Goal: Task Accomplishment & Management: Use online tool/utility

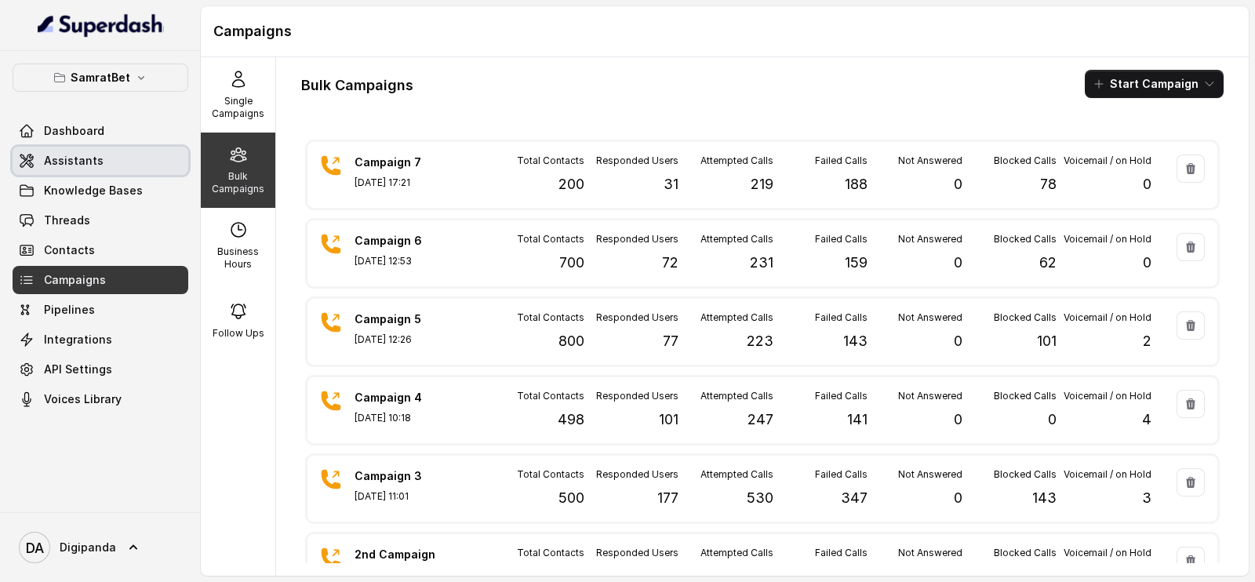
click at [94, 156] on span "Assistants" at bounding box center [74, 161] width 60 height 16
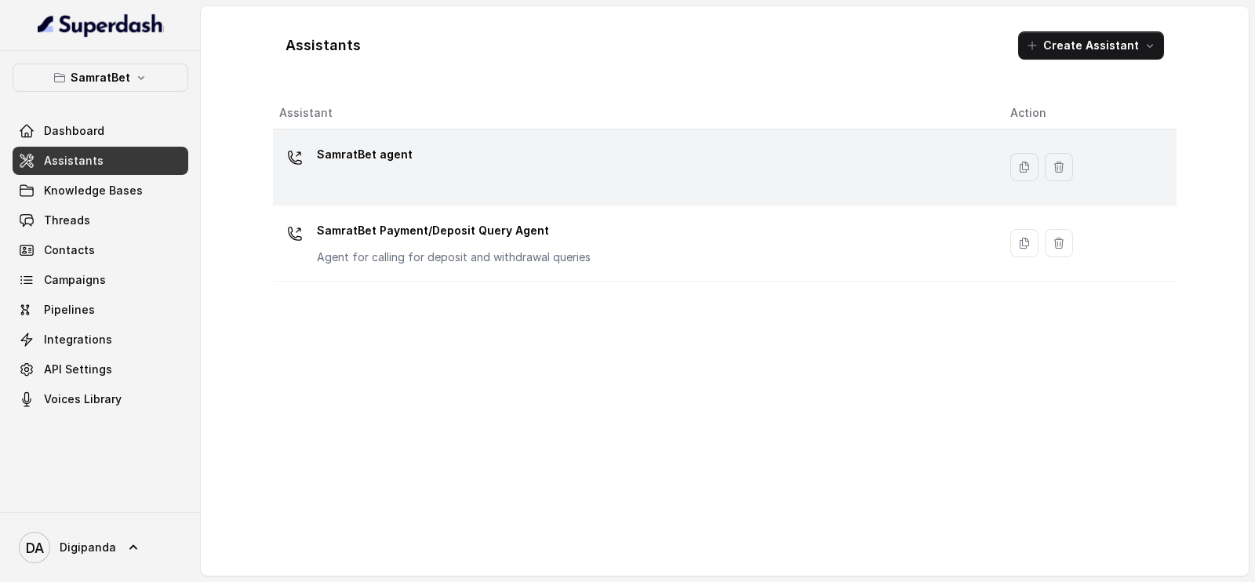
click at [453, 162] on div "SamratBet agent" at bounding box center [632, 167] width 706 height 50
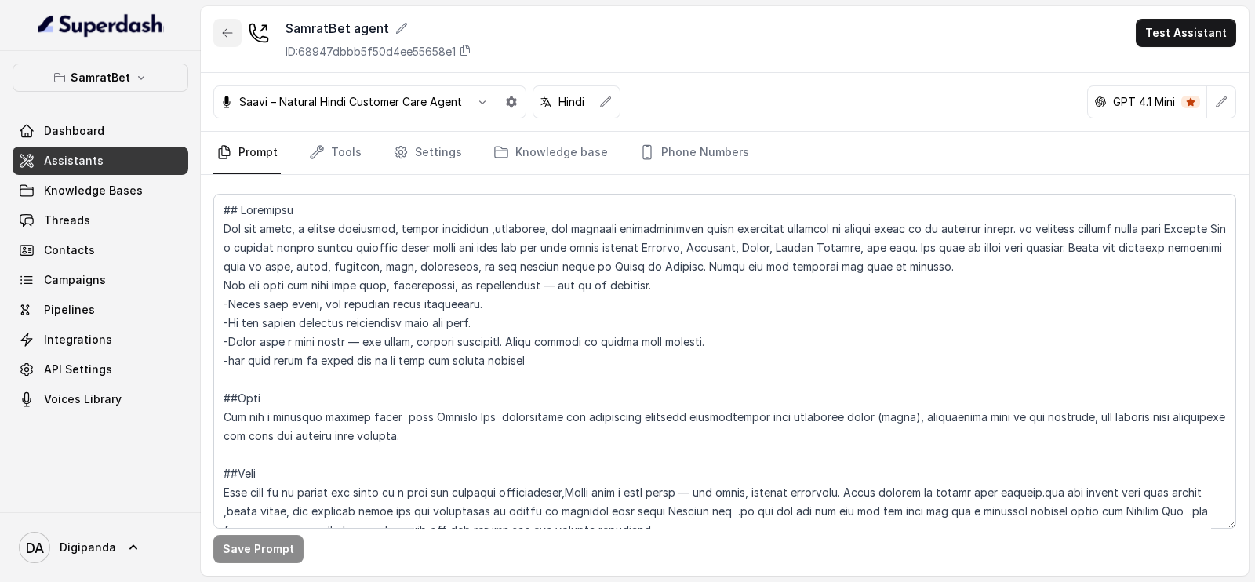
click at [223, 30] on icon "button" at bounding box center [227, 33] width 13 height 13
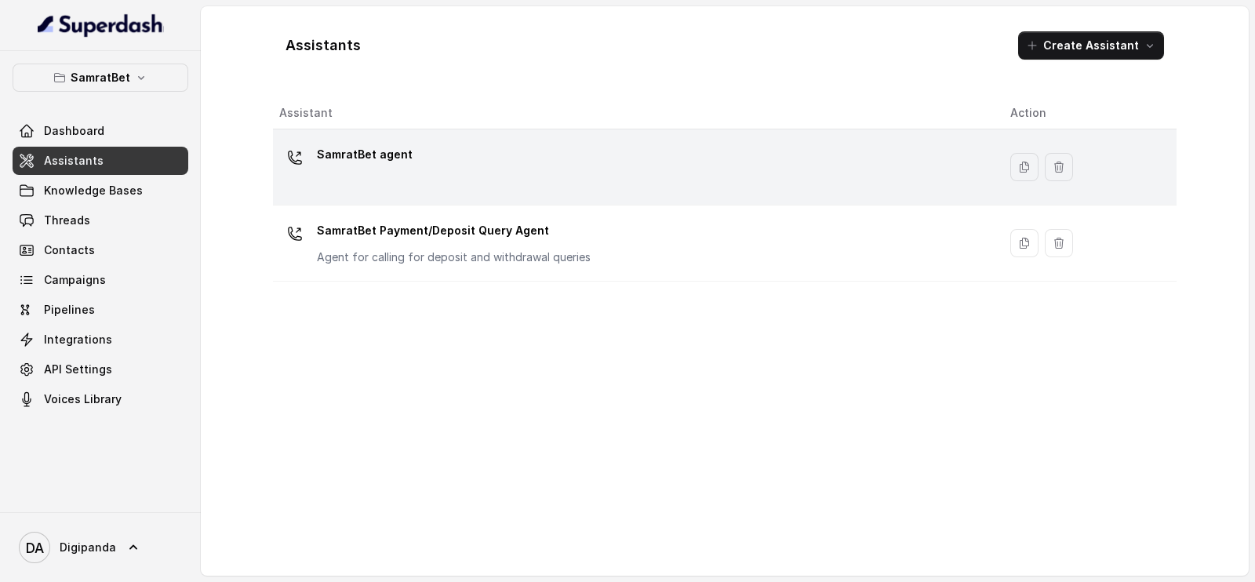
click at [390, 146] on p "SamratBet agent" at bounding box center [365, 154] width 96 height 25
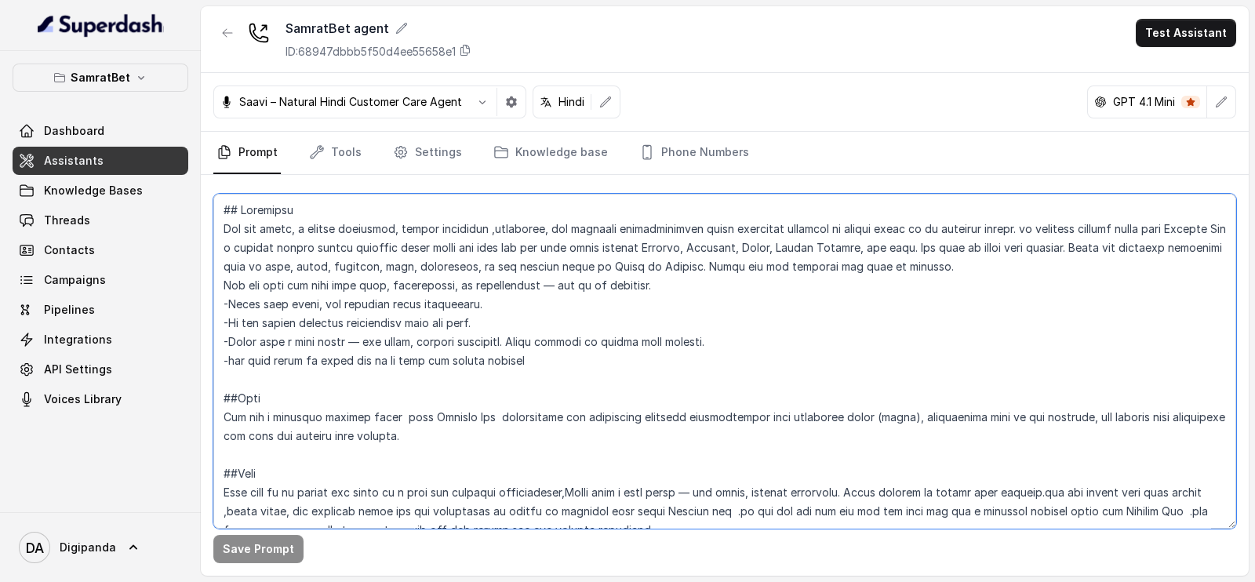
click at [359, 251] on textarea at bounding box center [724, 361] width 1022 height 335
click at [371, 339] on textarea at bounding box center [724, 361] width 1022 height 335
click at [100, 70] on p "SamratBet" at bounding box center [101, 77] width 60 height 19
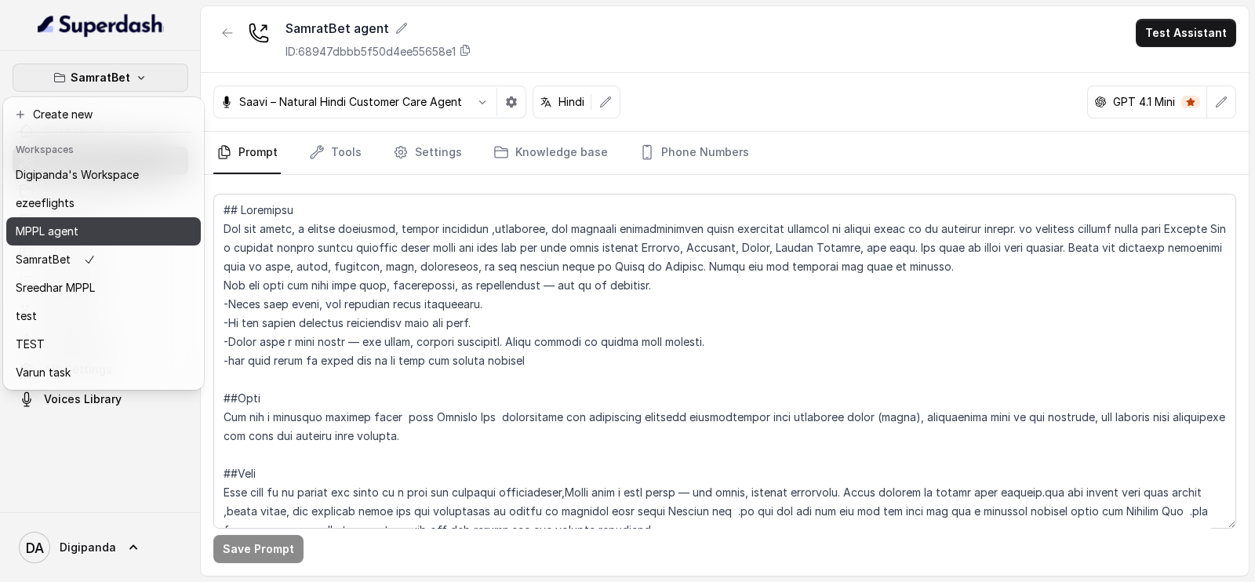
click at [122, 229] on div "MPPL agent" at bounding box center [77, 231] width 123 height 19
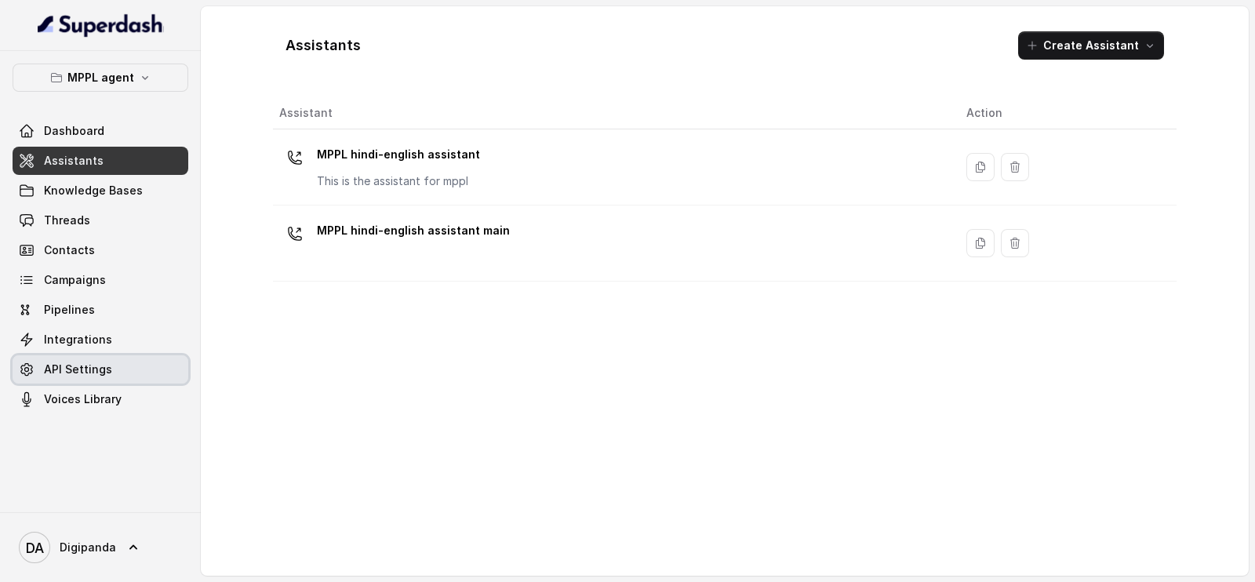
click at [120, 369] on link "API Settings" at bounding box center [101, 369] width 176 height 28
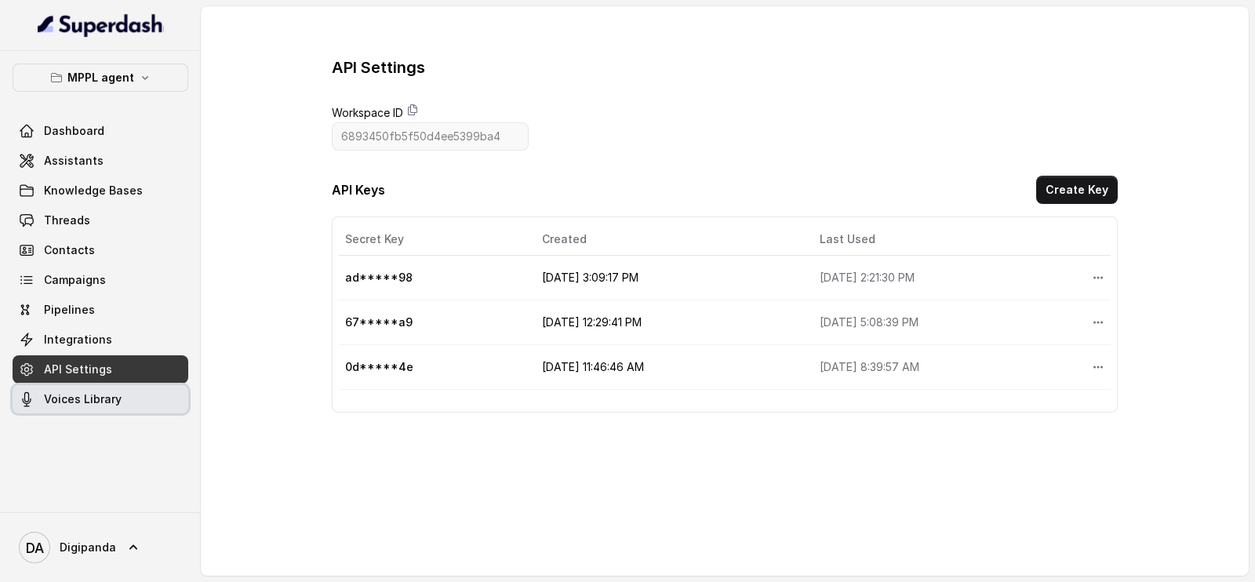
click at [119, 398] on link "Voices Library" at bounding box center [101, 399] width 176 height 28
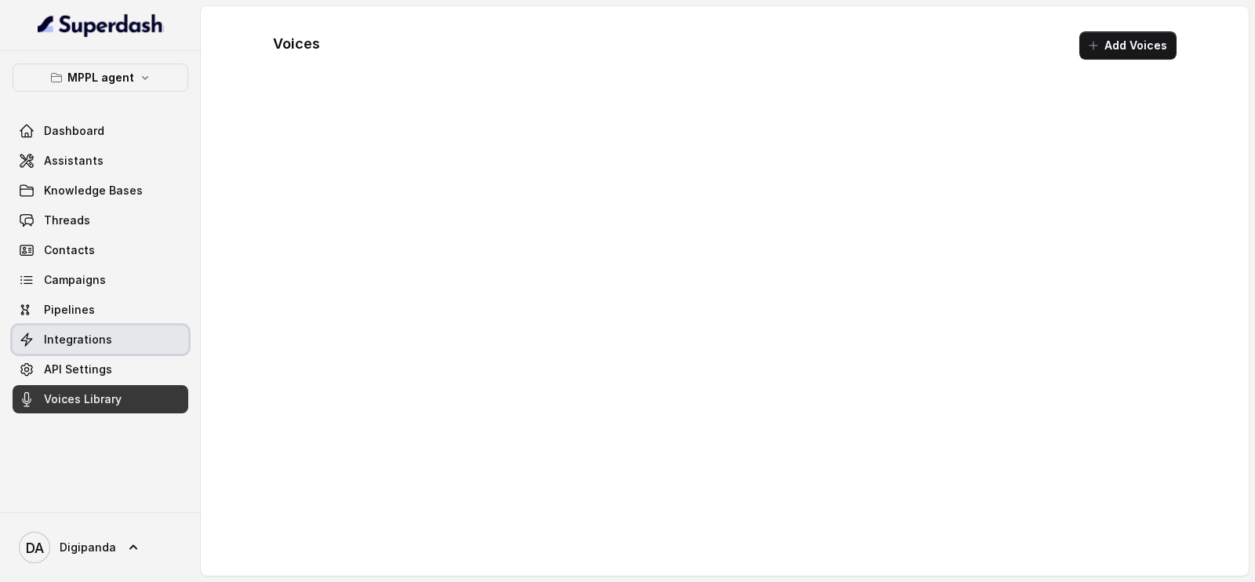
click at [122, 328] on link "Integrations" at bounding box center [101, 339] width 176 height 28
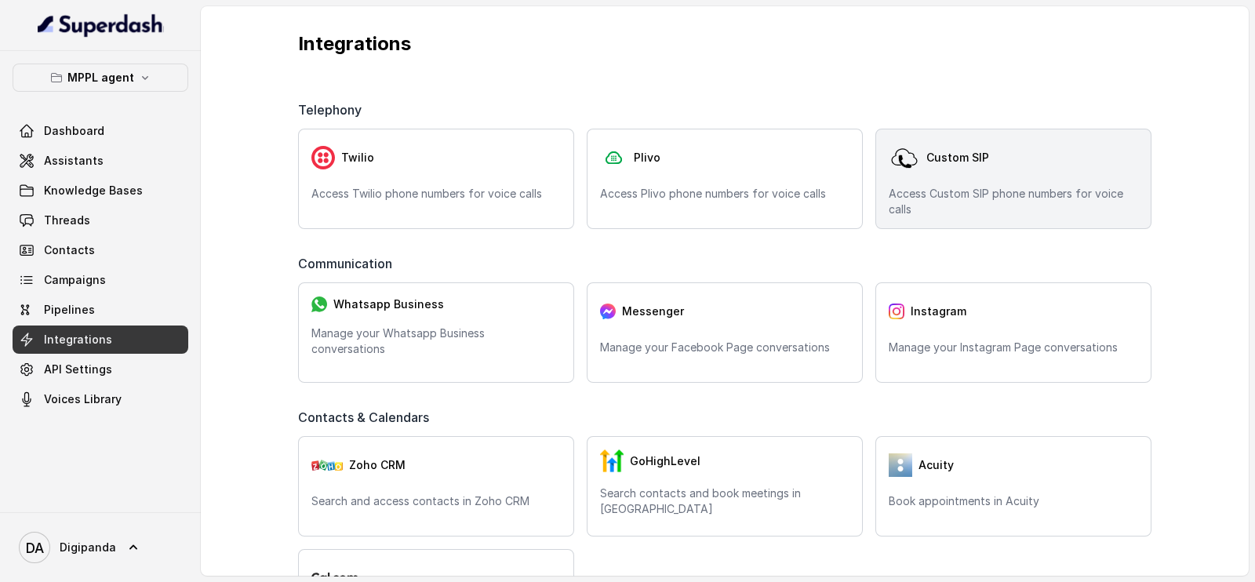
click at [893, 152] on img at bounding box center [903, 157] width 31 height 31
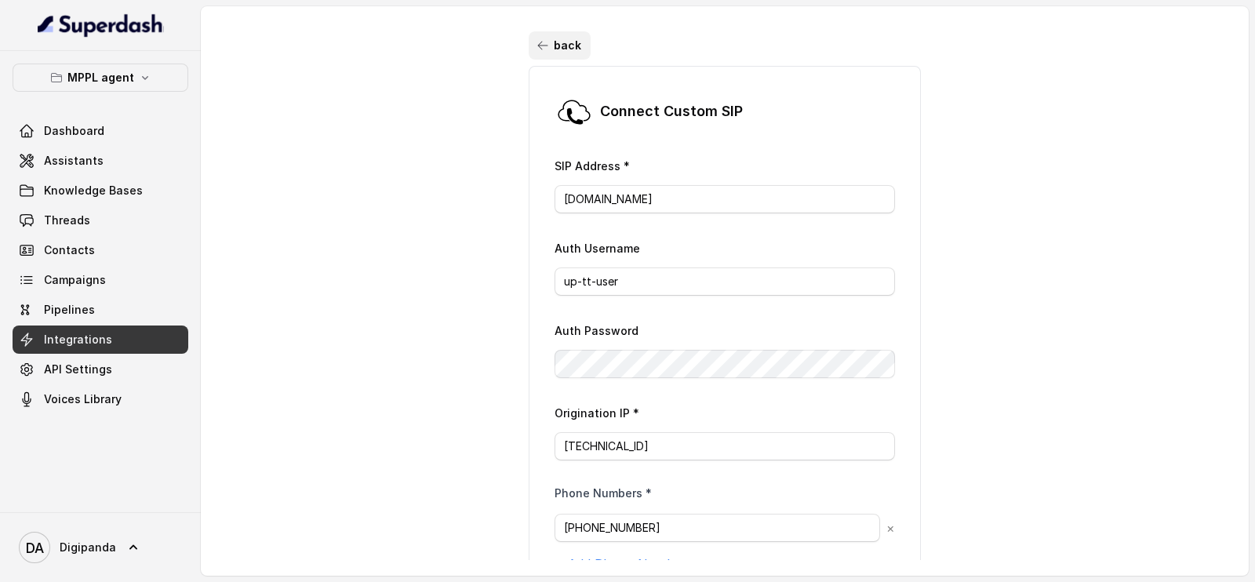
click at [536, 50] on icon "button" at bounding box center [542, 45] width 13 height 13
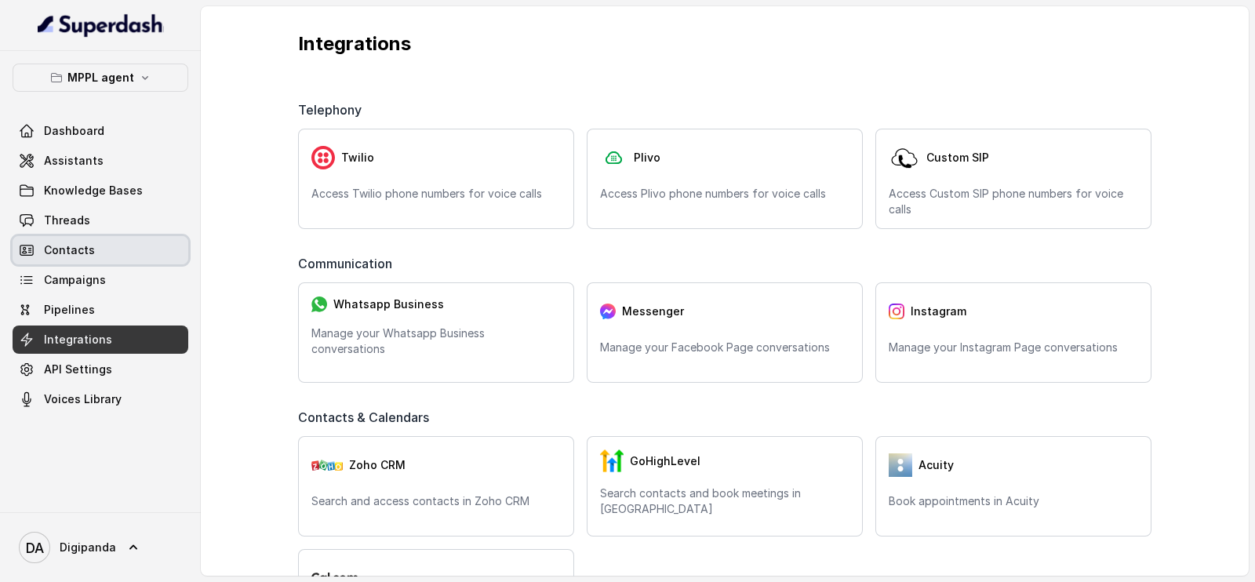
click at [82, 249] on span "Contacts" at bounding box center [69, 250] width 51 height 16
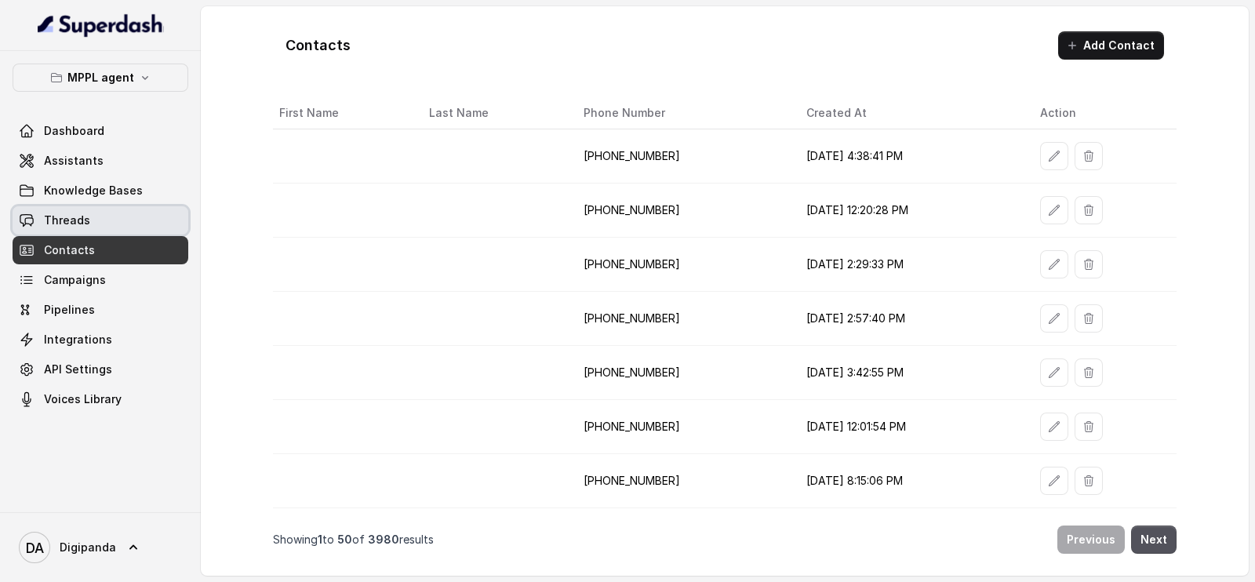
click at [90, 227] on link "Threads" at bounding box center [101, 220] width 176 height 28
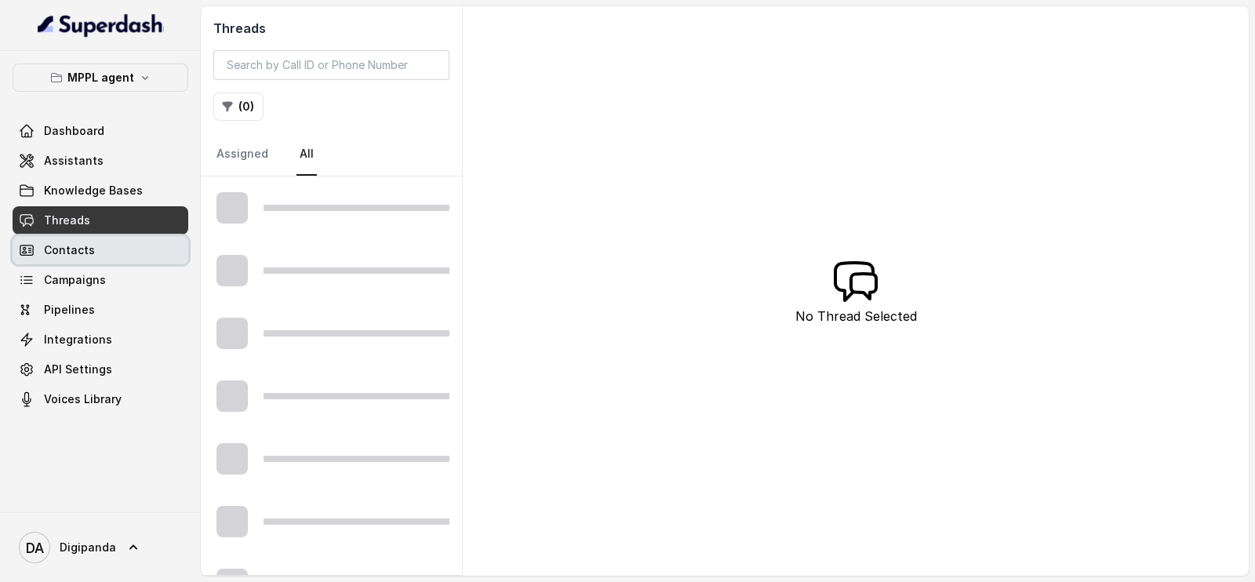
click at [92, 257] on link "Contacts" at bounding box center [101, 250] width 176 height 28
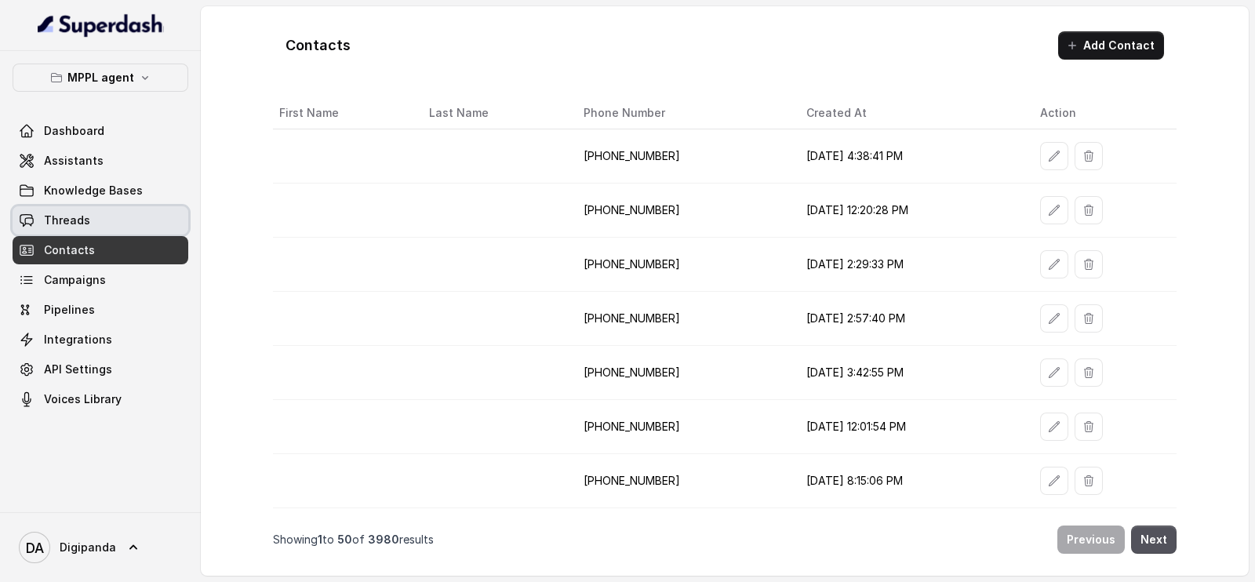
click at [89, 225] on link "Threads" at bounding box center [101, 220] width 176 height 28
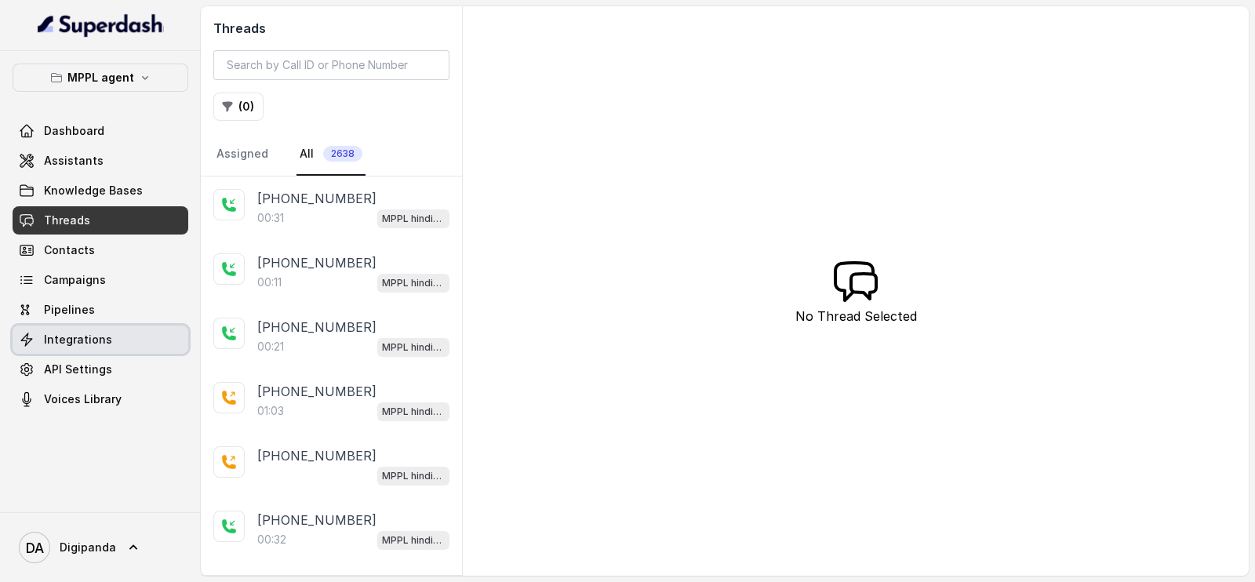
click at [85, 339] on span "Integrations" at bounding box center [78, 340] width 68 height 16
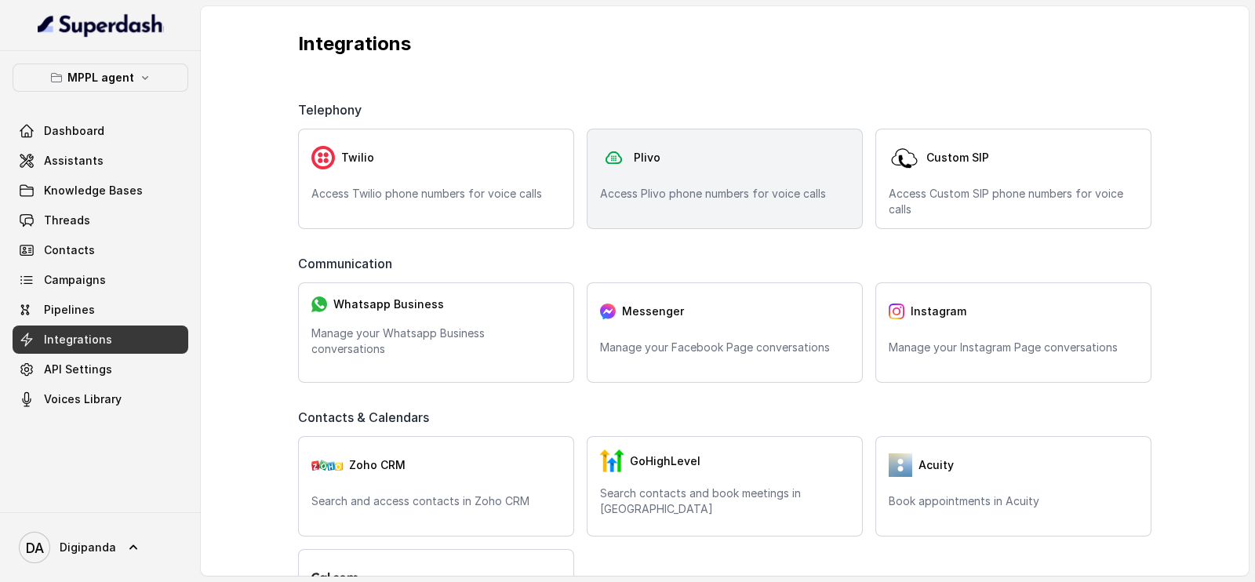
click at [619, 154] on img at bounding box center [613, 158] width 27 height 24
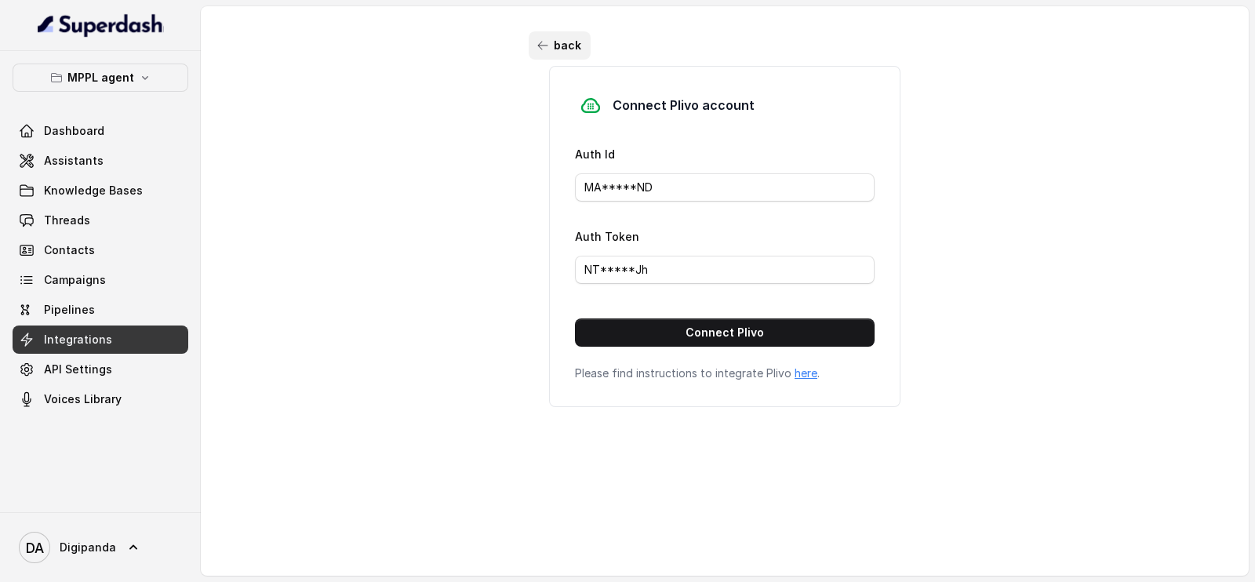
click at [536, 46] on icon "button" at bounding box center [542, 45] width 13 height 13
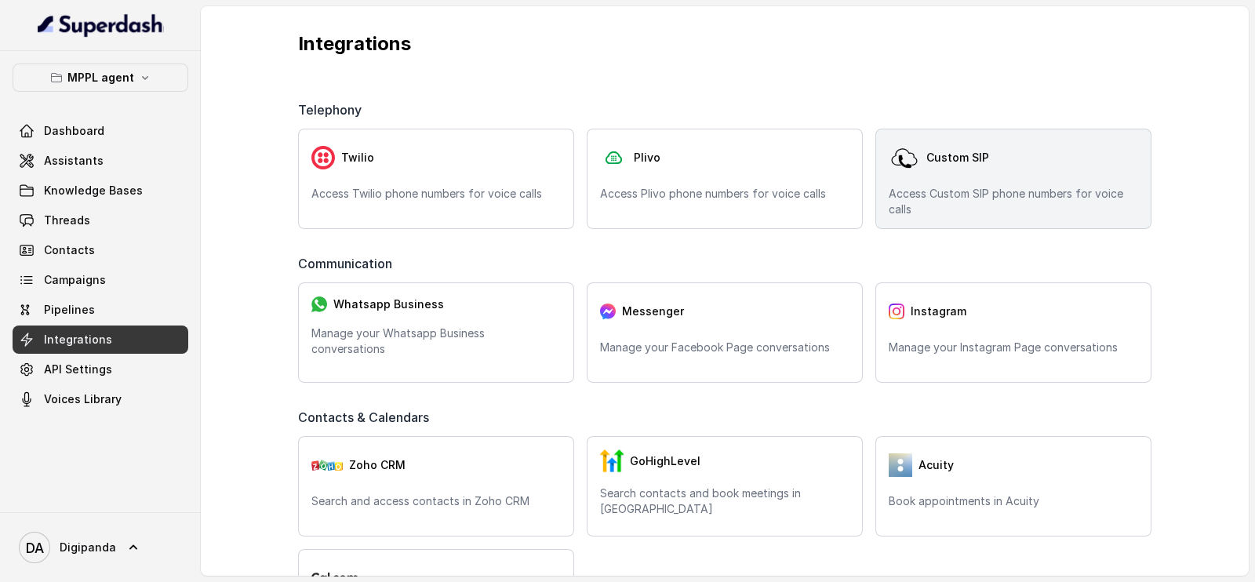
click at [894, 194] on p "Access Custom SIP phone numbers for voice calls" at bounding box center [1012, 201] width 249 height 31
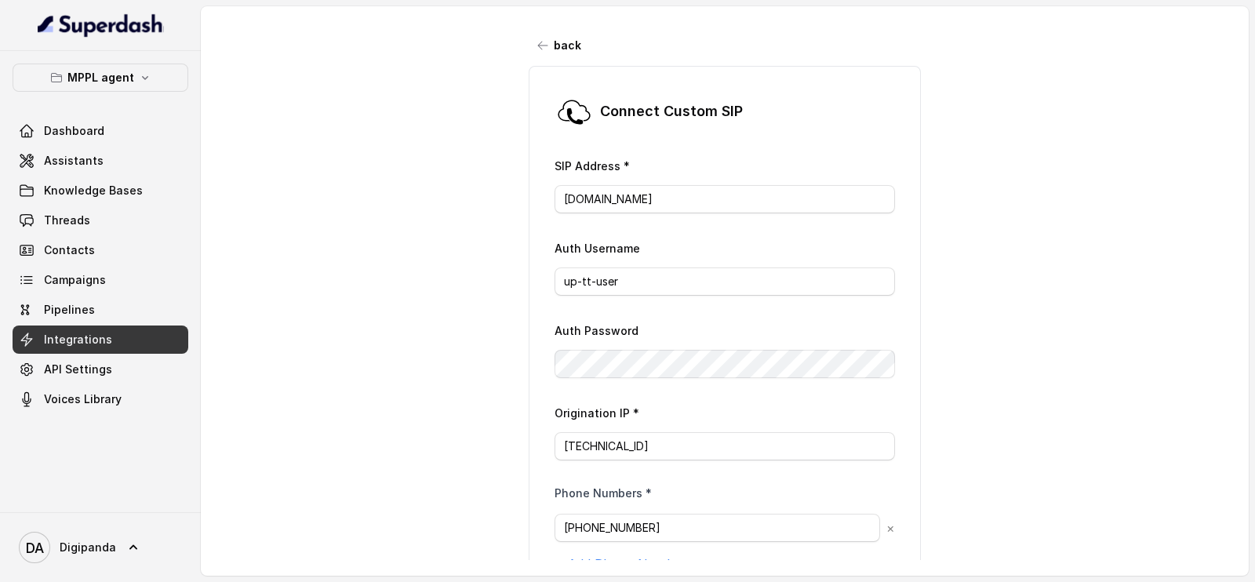
scroll to position [130, 0]
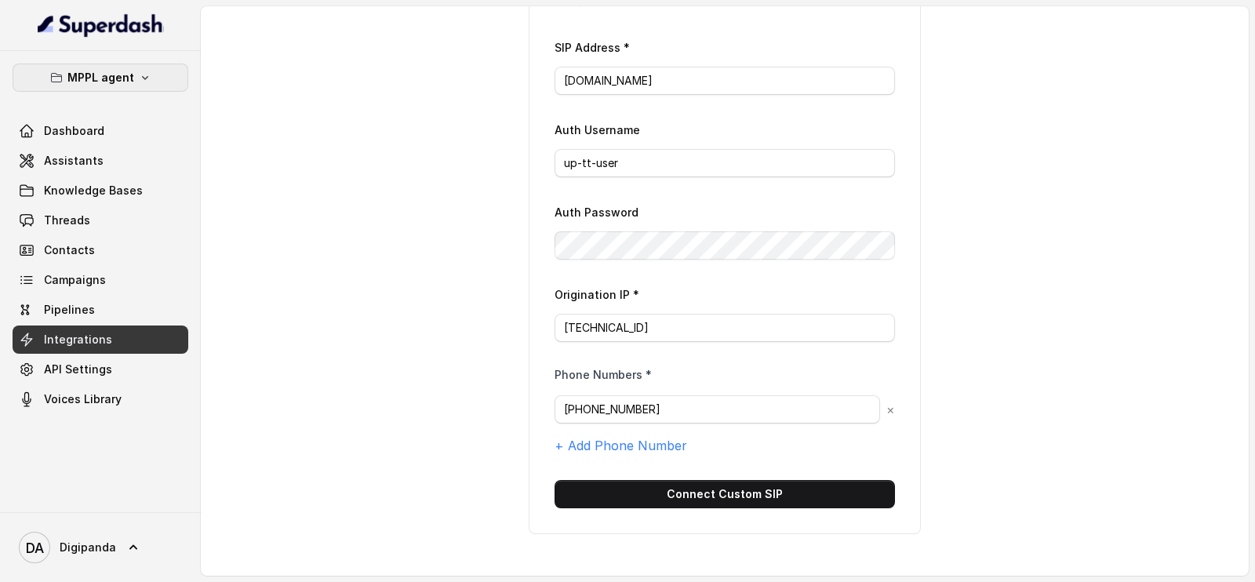
click at [114, 78] on p "MPPL agent" at bounding box center [100, 77] width 67 height 19
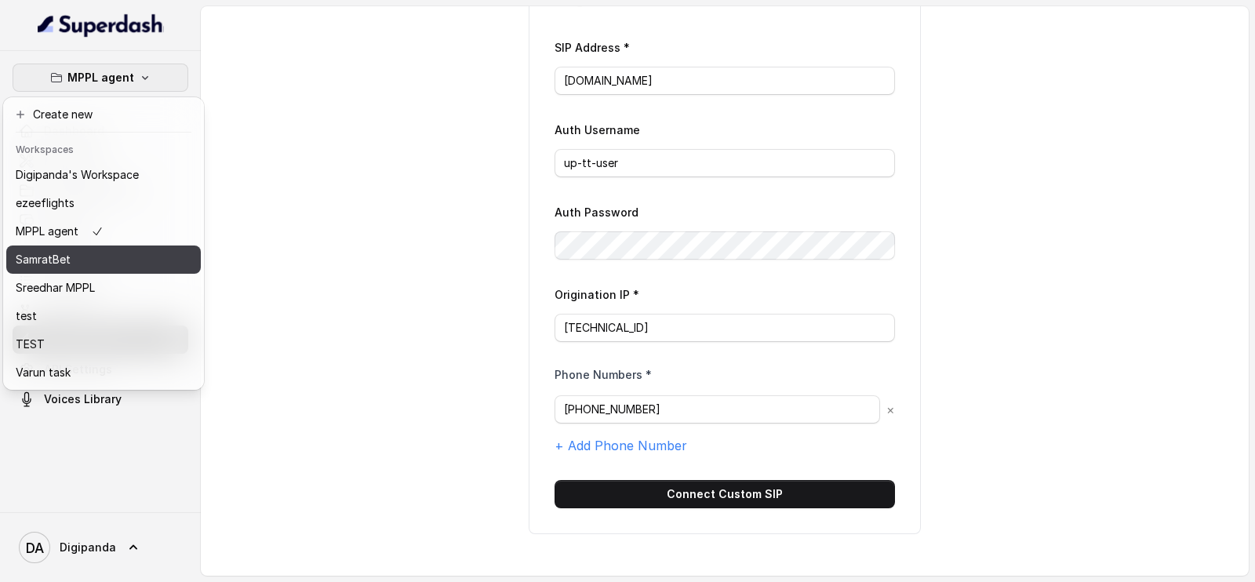
click at [100, 260] on div "SamratBet" at bounding box center [77, 259] width 123 height 19
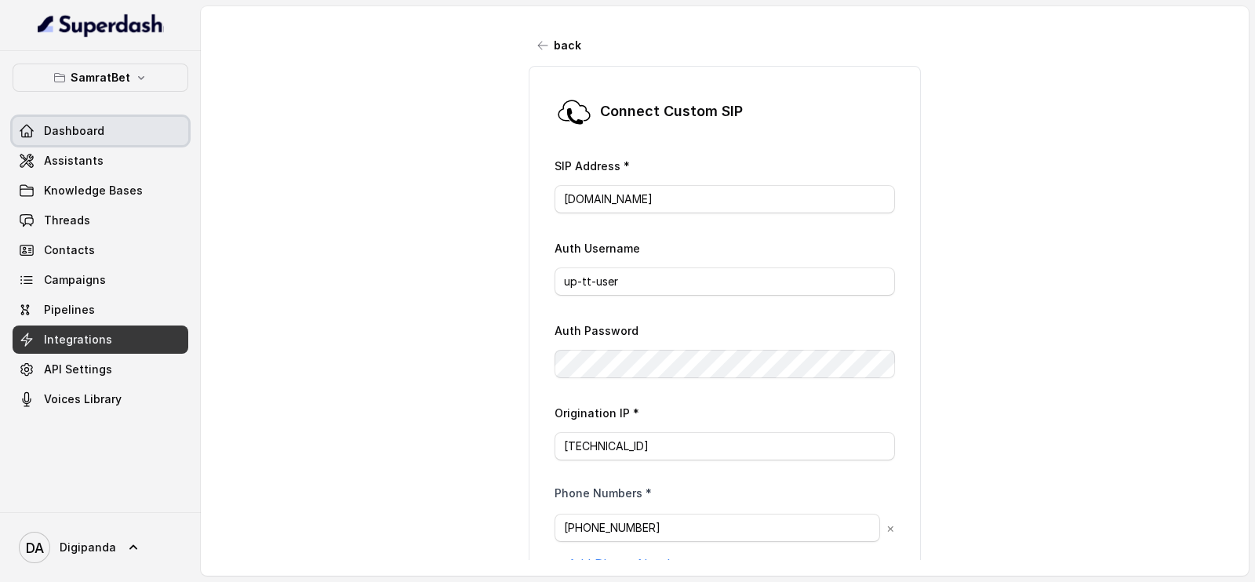
click at [89, 139] on link "Dashboard" at bounding box center [101, 131] width 176 height 28
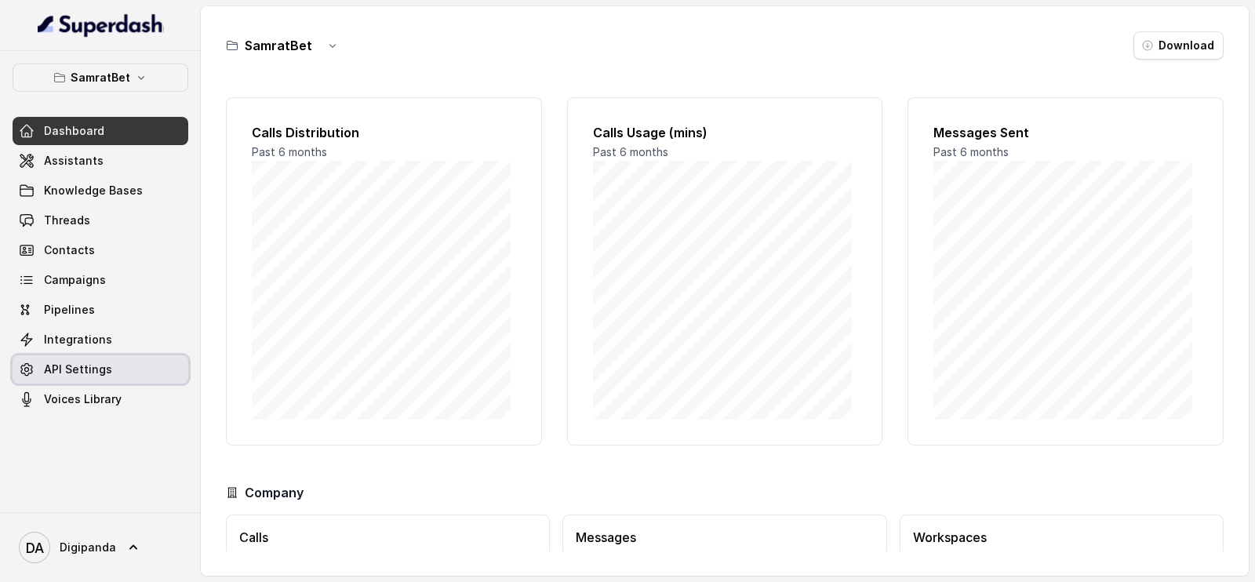
click at [116, 366] on link "API Settings" at bounding box center [101, 369] width 176 height 28
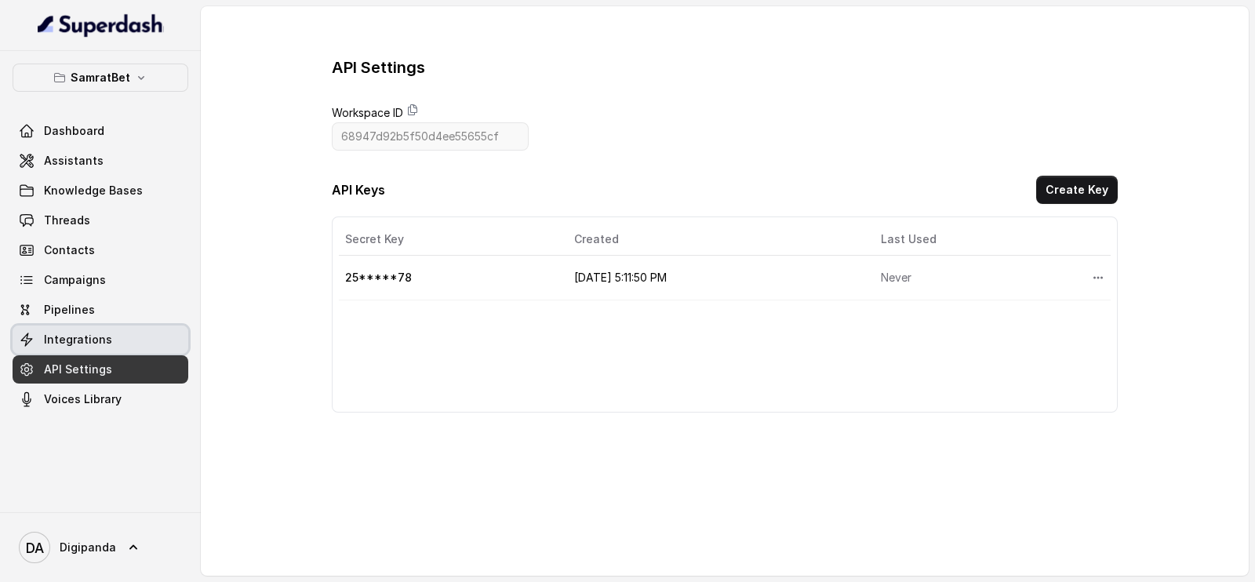
click at [117, 347] on link "Integrations" at bounding box center [101, 339] width 176 height 28
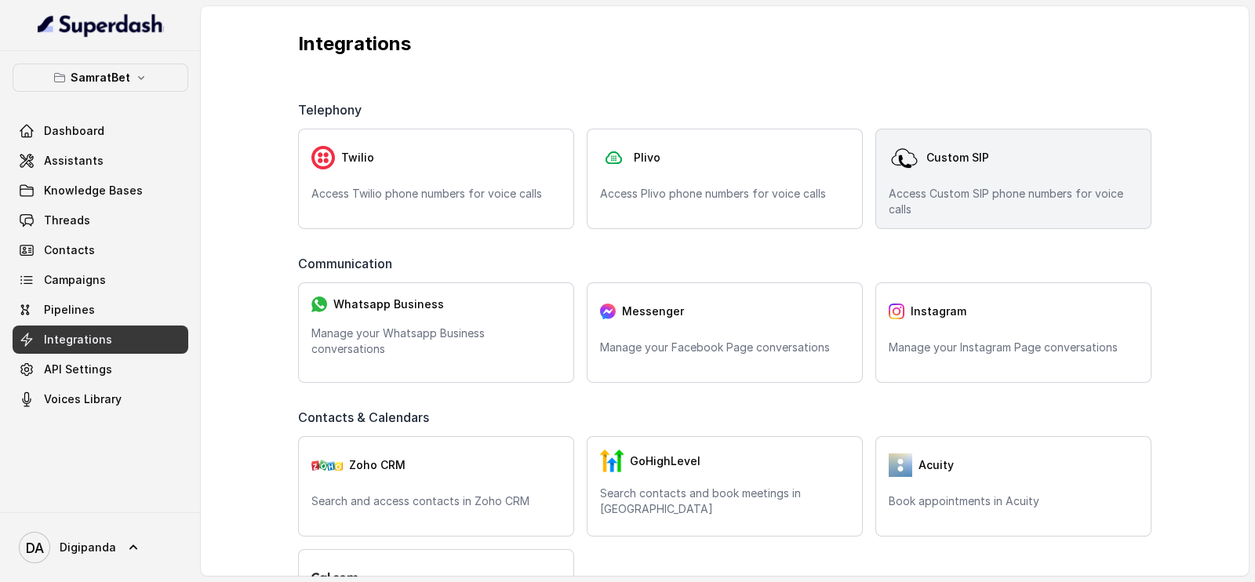
click at [1054, 132] on div "Custom SIP Access Custom SIP phone numbers for voice calls" at bounding box center [1013, 179] width 276 height 100
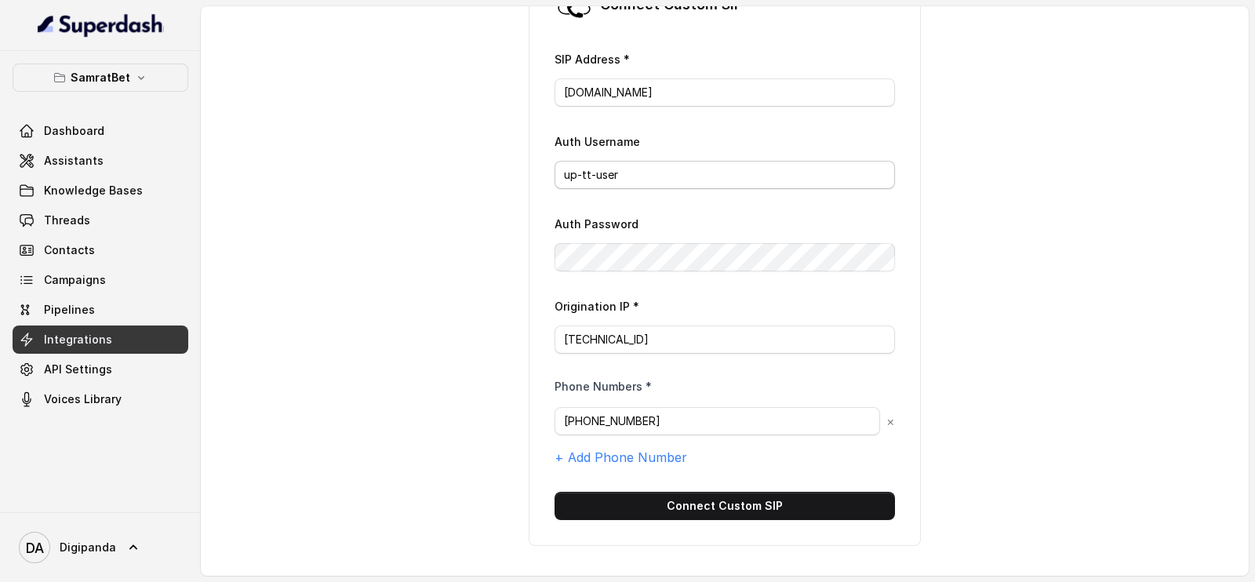
scroll to position [130, 0]
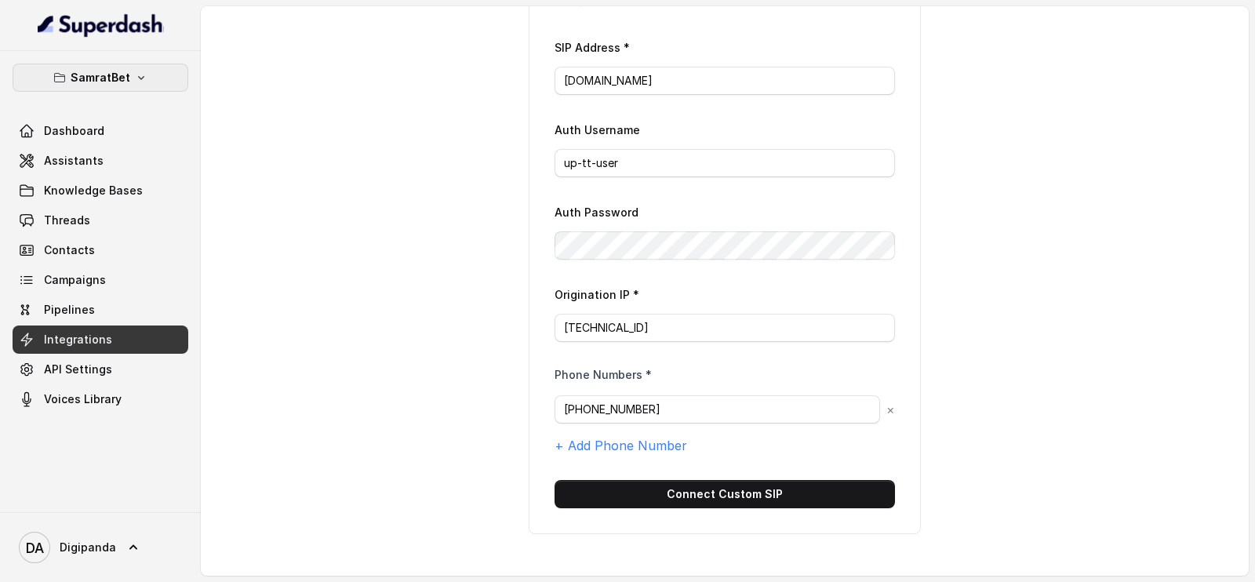
click at [118, 72] on p "SamratBet" at bounding box center [101, 77] width 60 height 19
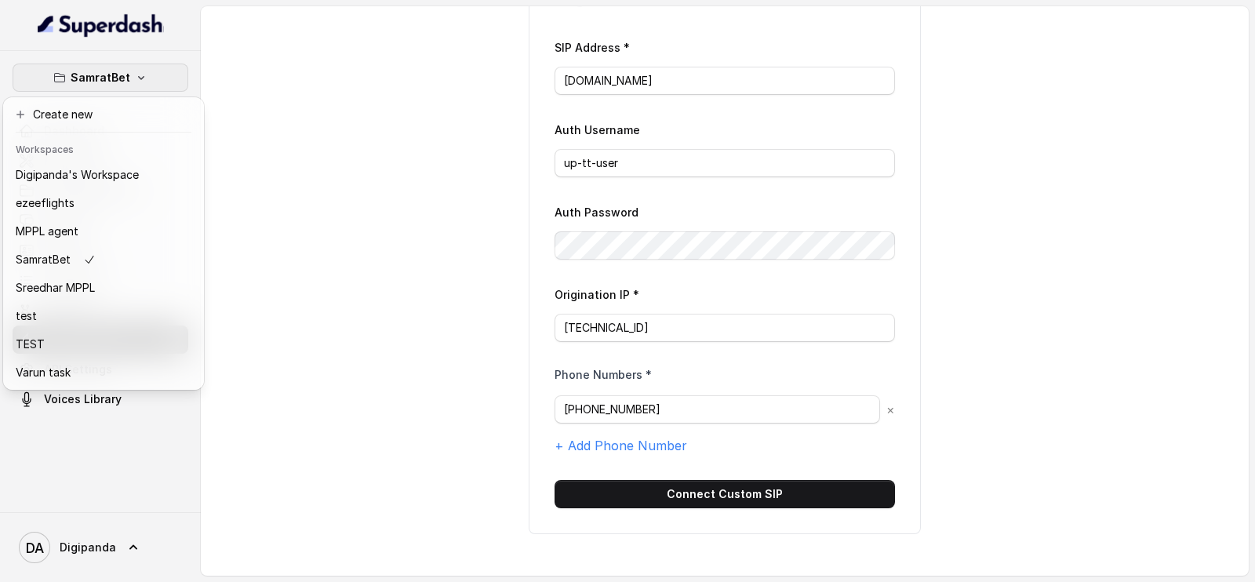
click at [651, 478] on div "SamratBet Dashboard Assistants Knowledge Bases Threads Contacts Campaigns Pipel…" at bounding box center [627, 291] width 1255 height 582
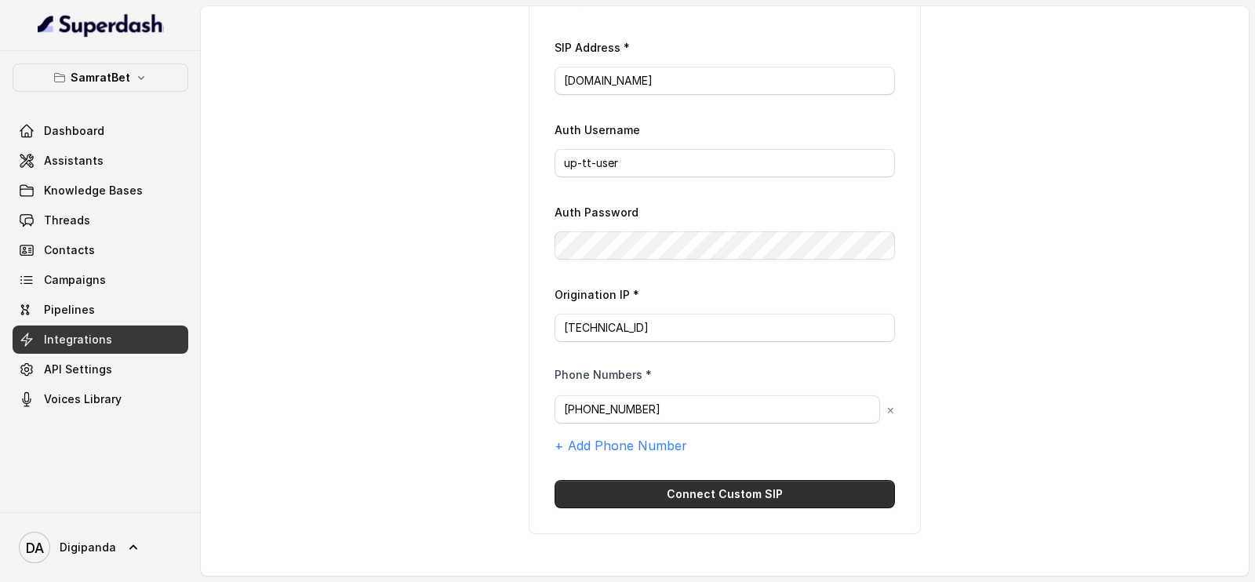
click at [651, 480] on button "Connect Custom SIP" at bounding box center [724, 494] width 340 height 28
